Goal: Communication & Community: Answer question/provide support

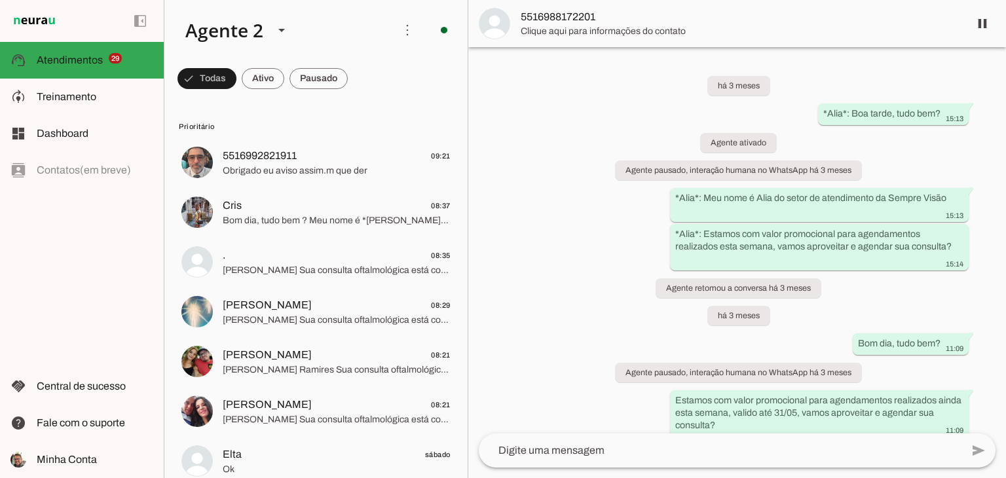
scroll to position [242, 0]
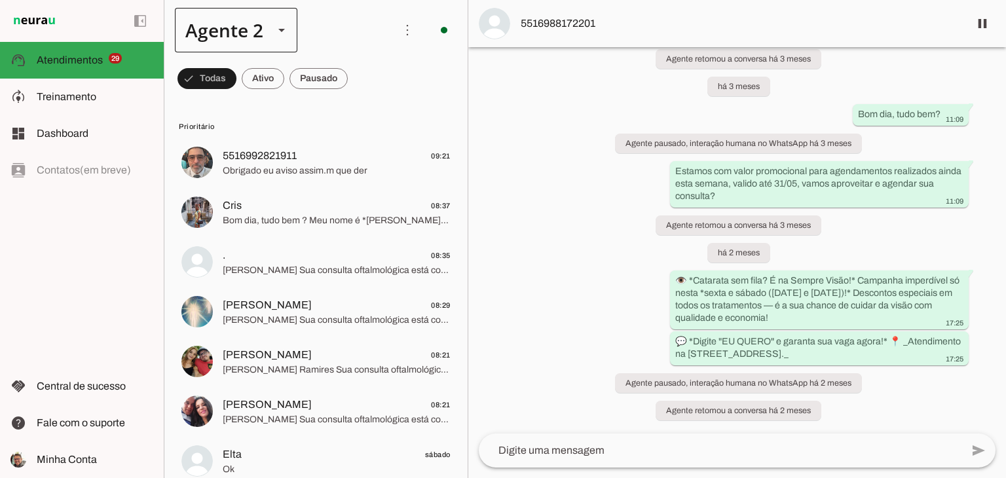
click at [267, 44] on div at bounding box center [281, 30] width 31 height 45
click at [360, 76] on slot at bounding box center [410, 84] width 101 height 16
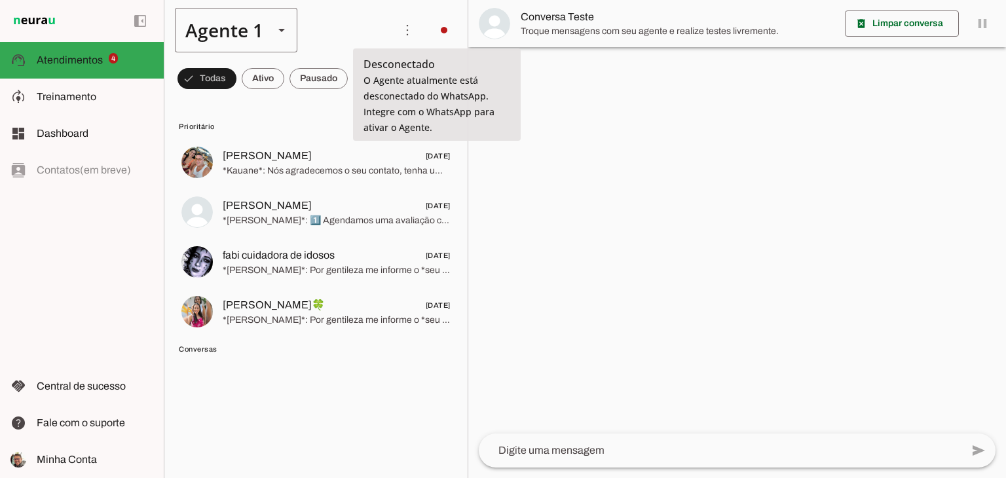
click at [278, 28] on slot at bounding box center [282, 30] width 16 height 16
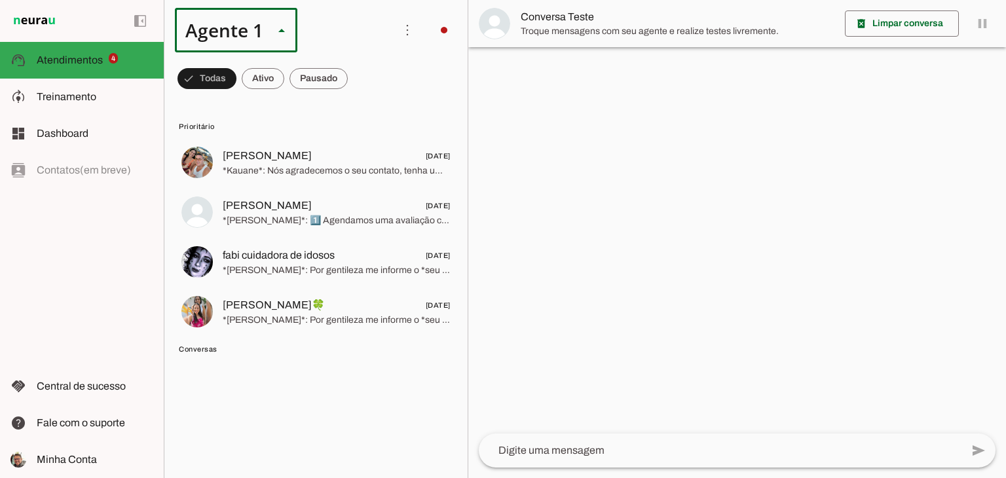
click at [360, 92] on slot at bounding box center [410, 84] width 101 height 16
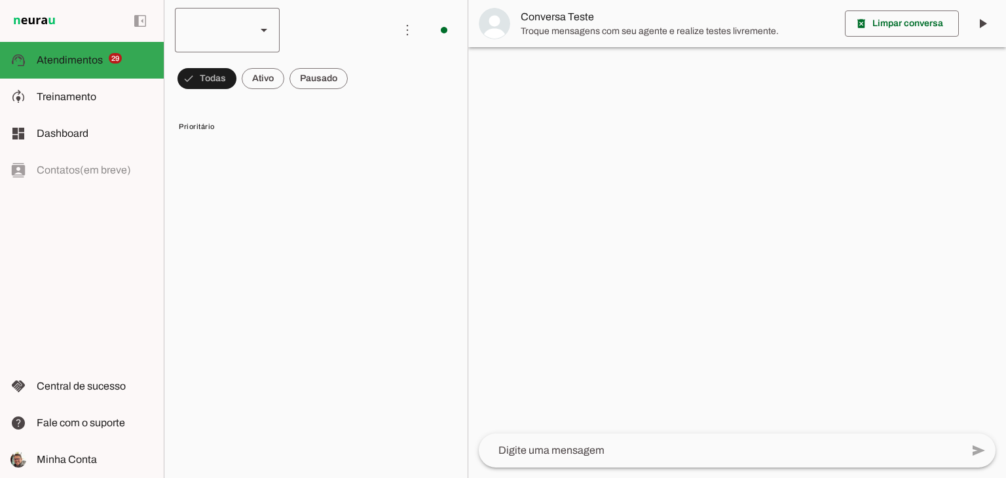
click at [264, 24] on slot at bounding box center [264, 30] width 16 height 16
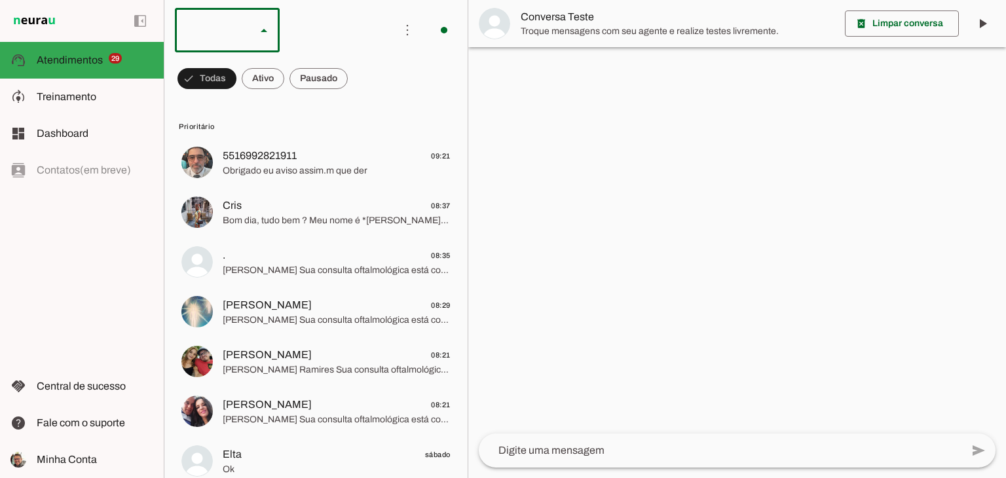
click at [360, 83] on slot at bounding box center [402, 84] width 84 height 16
type md-outlined-select "00zDXm0alVRWuMV8ioHm"
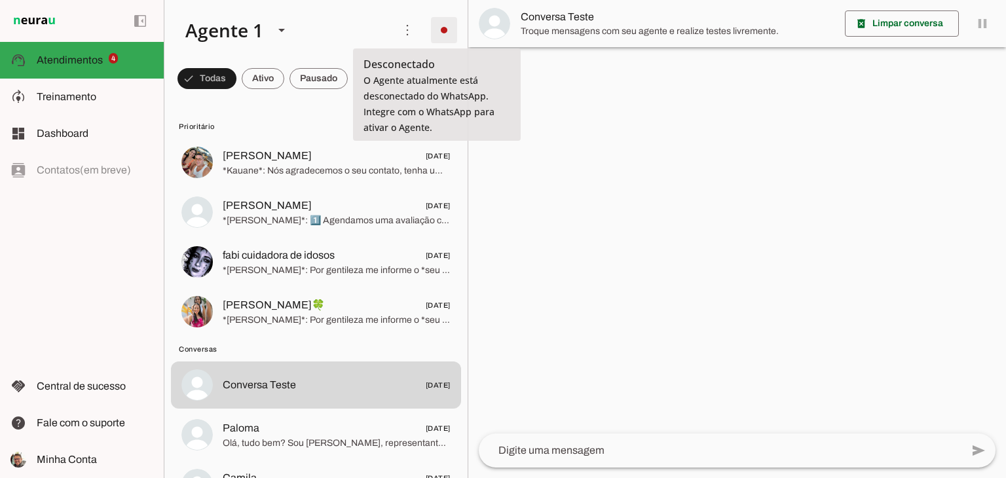
click at [439, 28] on span at bounding box center [443, 29] width 31 height 31
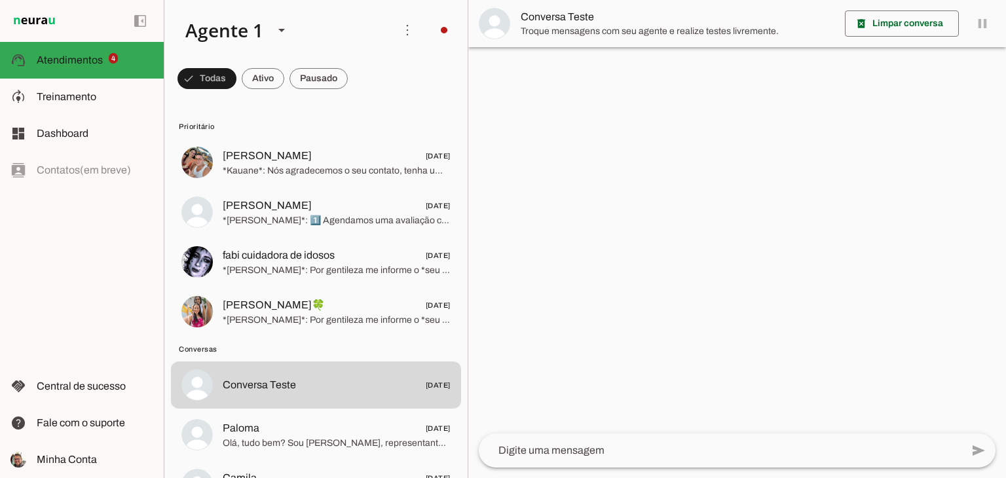
click at [652, 202] on div at bounding box center [737, 239] width 538 height 478
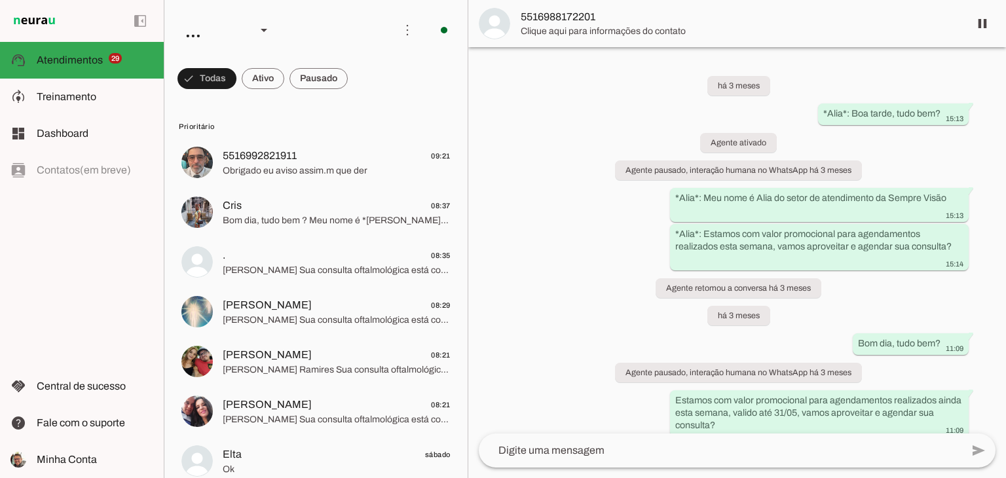
scroll to position [242, 0]
